Goal: Feedback & Contribution: Submit feedback/report problem

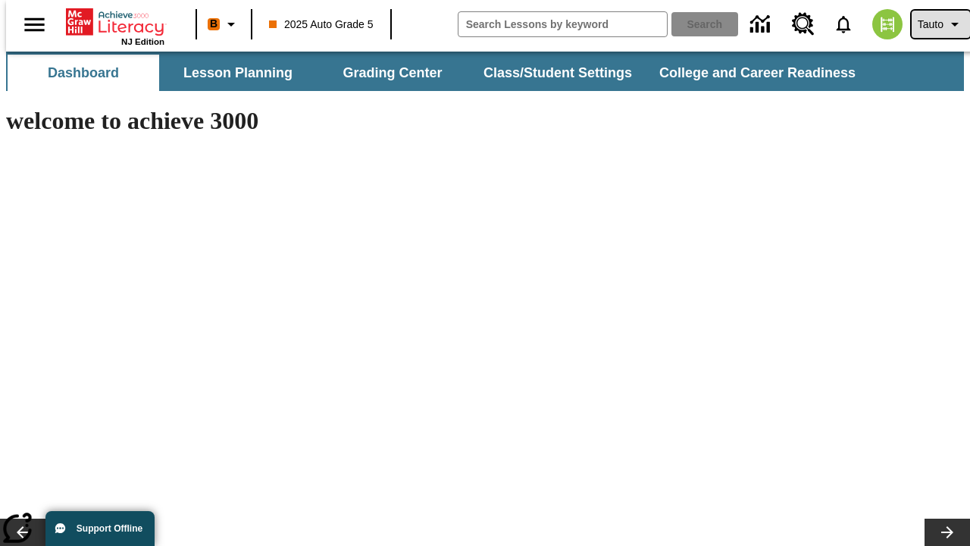
click at [933, 24] on span "Tauto" at bounding box center [931, 25] width 26 height 16
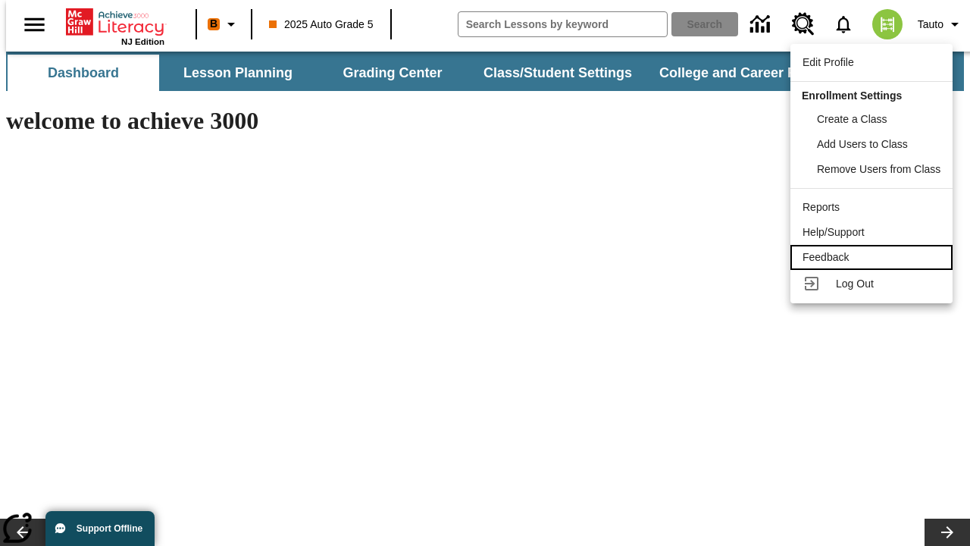
click at [874, 257] on div "Feedback" at bounding box center [872, 257] width 138 height 16
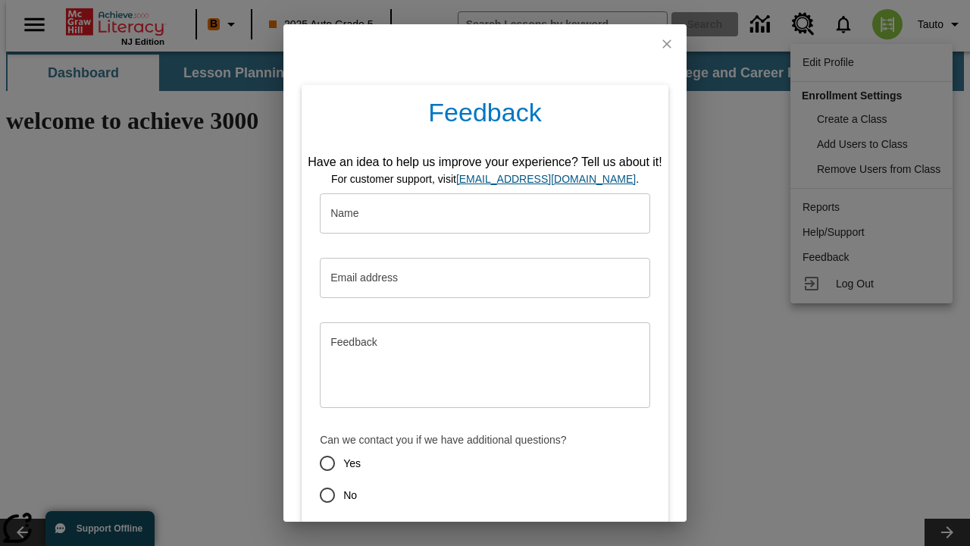
click at [405, 535] on button "Submit" at bounding box center [415, 549] width 60 height 28
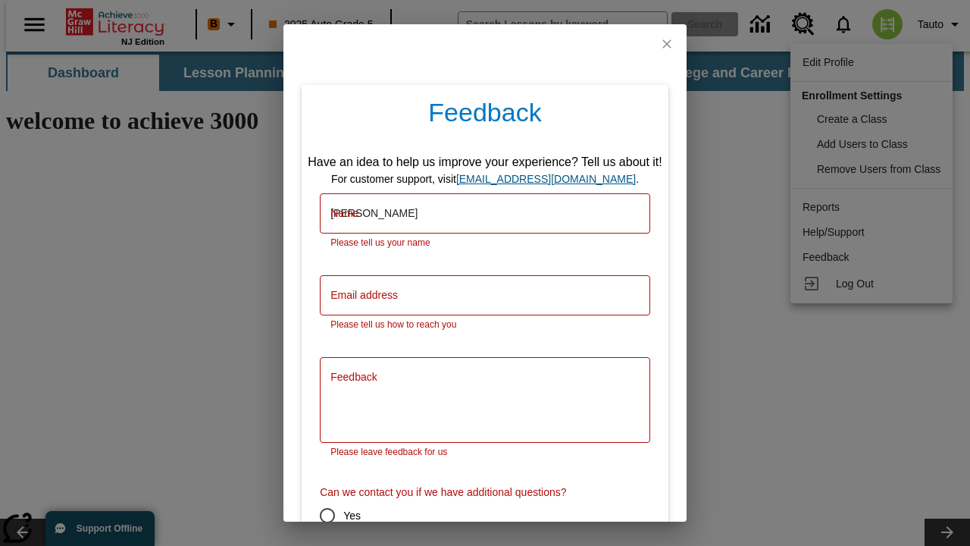
type input "[PERSON_NAME]"
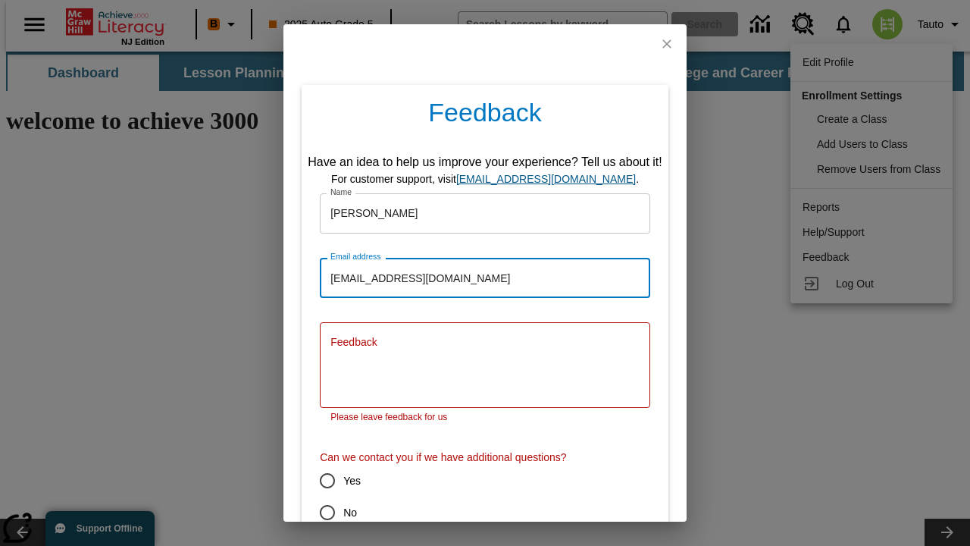
type input "[EMAIL_ADDRESS][DOMAIN_NAME]"
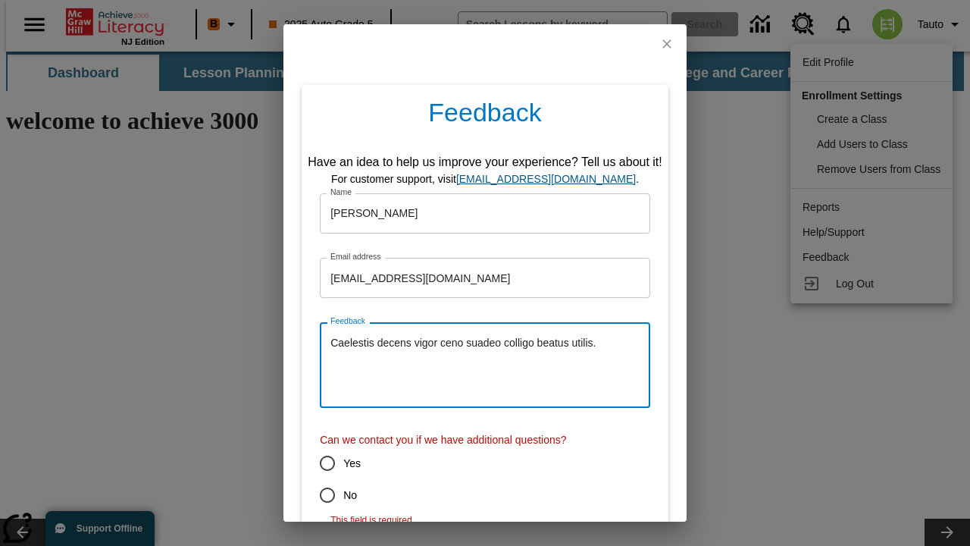
type textarea "Caelestis decens vigor ceno suadeo colligo beatus utilis."
click at [317, 495] on input "No" at bounding box center [327, 495] width 32 height 32
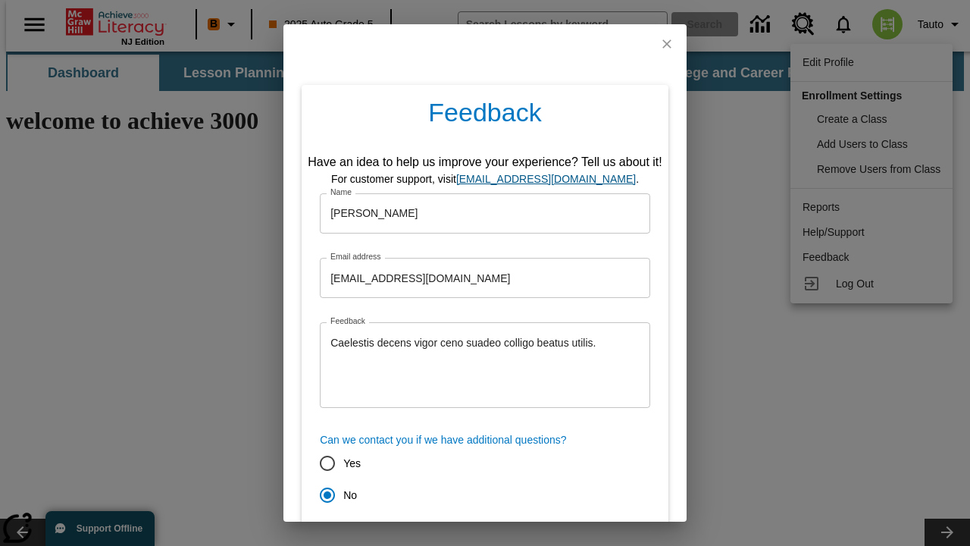
click at [405, 535] on button "Submit" at bounding box center [415, 549] width 60 height 28
radio input "false"
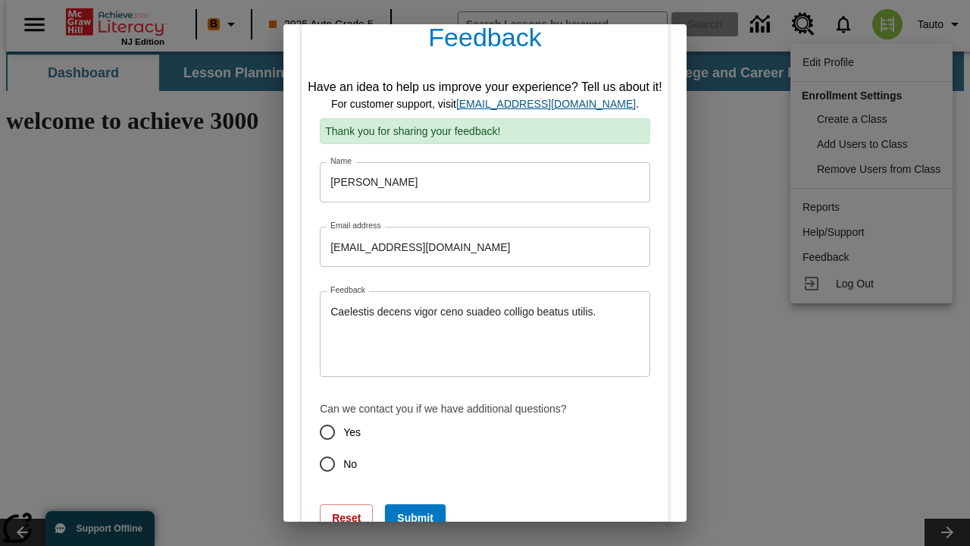
click at [551, 104] on link "[EMAIL_ADDRESS][DOMAIN_NAME]" at bounding box center [546, 104] width 180 height 12
